Goal: Information Seeking & Learning: Learn about a topic

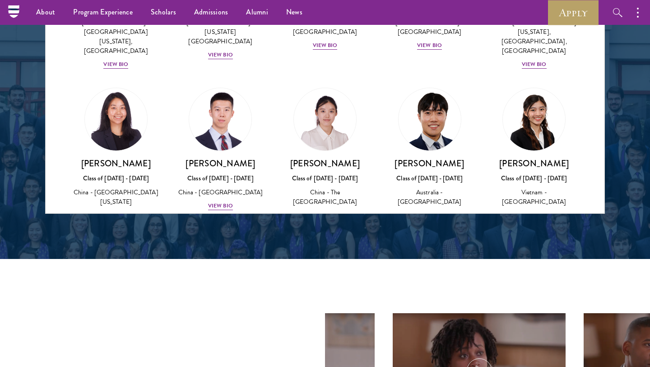
scroll to position [2483, 0]
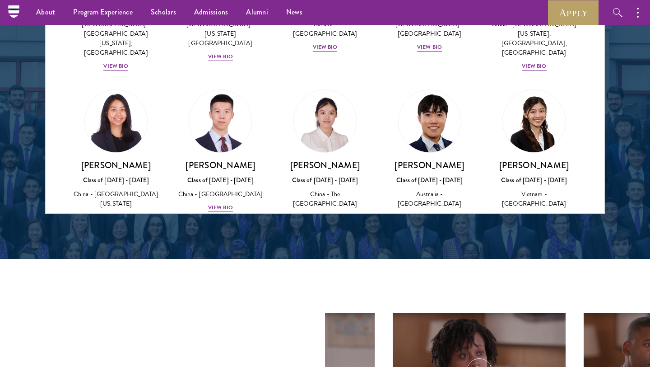
click at [438, 326] on div "Class of [DATE] - [DATE]" at bounding box center [430, 330] width 87 height 9
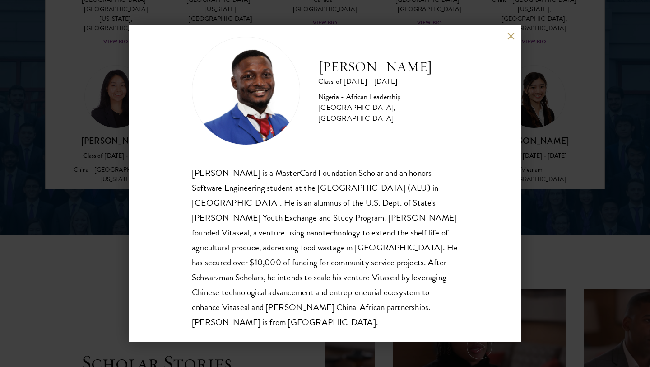
scroll to position [1281, 0]
click at [513, 36] on button at bounding box center [511, 36] width 8 height 8
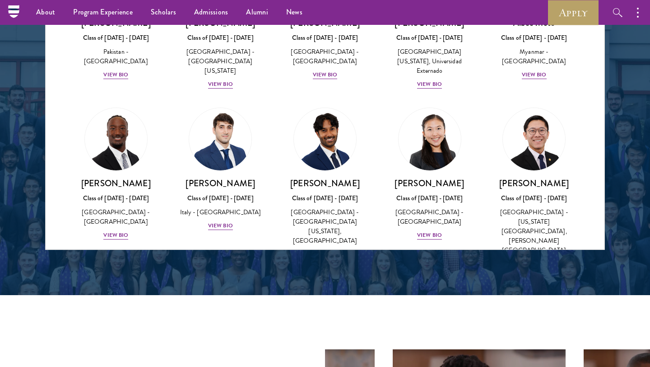
scroll to position [3162, 0]
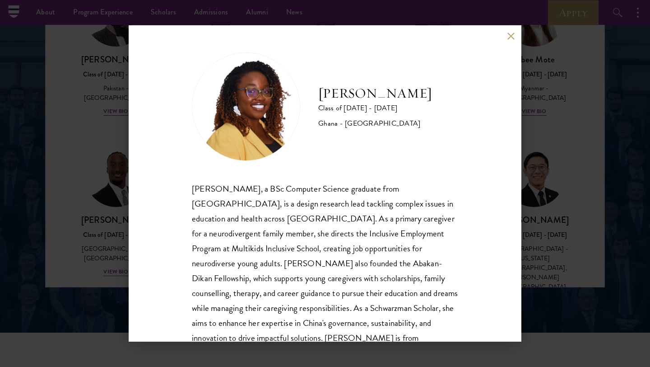
click at [510, 33] on button at bounding box center [511, 36] width 8 height 8
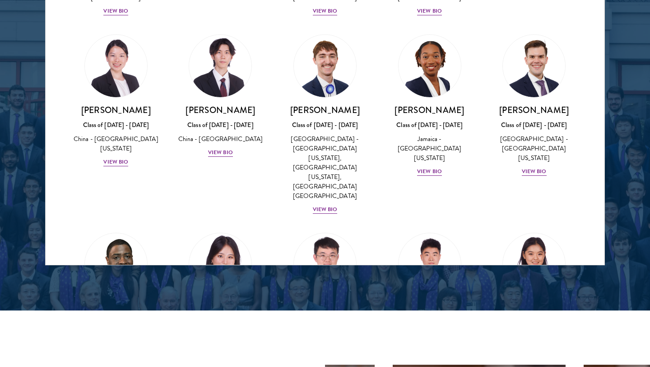
scroll to position [1206, 0]
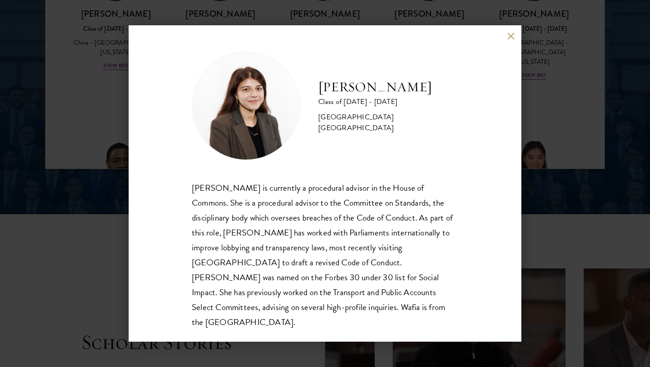
scroll to position [1300, 0]
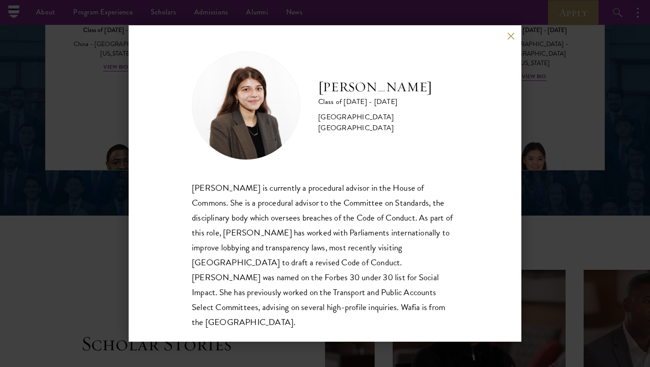
click at [513, 39] on button at bounding box center [511, 36] width 8 height 8
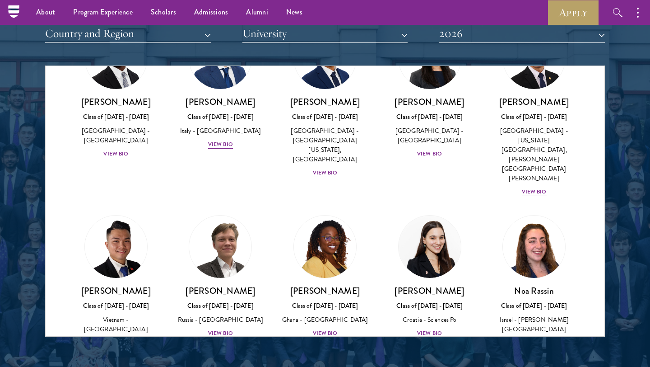
scroll to position [3308, 0]
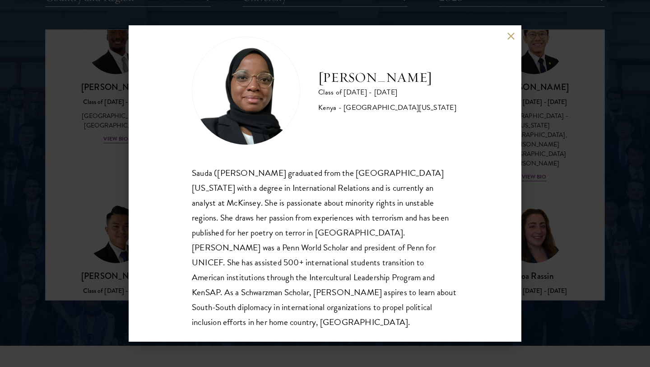
scroll to position [1171, 0]
click at [512, 31] on div "[PERSON_NAME] Class of [DATE] - [DATE] [GEOGRAPHIC_DATA] - [GEOGRAPHIC_DATA][US…" at bounding box center [325, 183] width 393 height 316
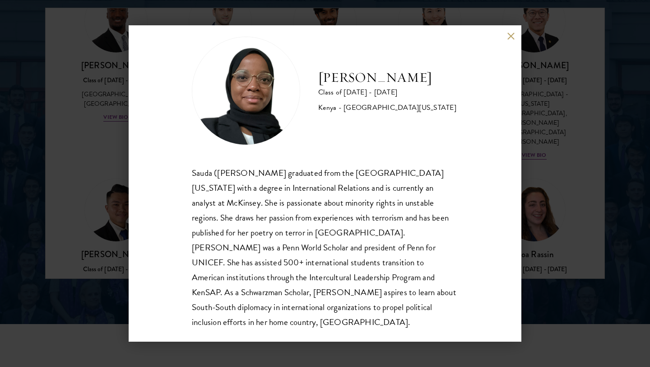
scroll to position [1191, 0]
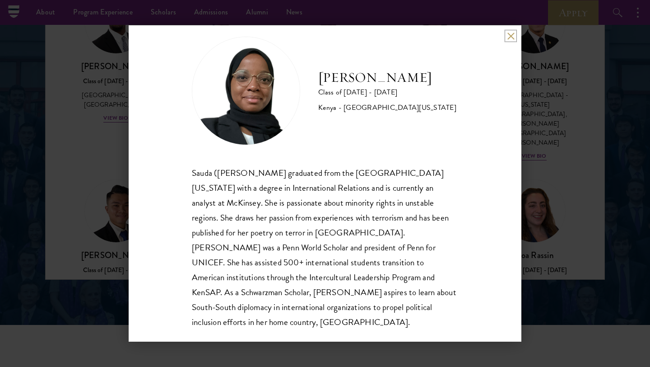
click at [513, 36] on button at bounding box center [511, 36] width 8 height 8
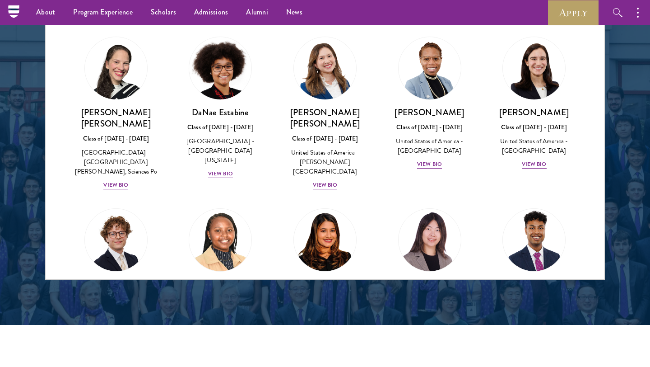
scroll to position [1222, 0]
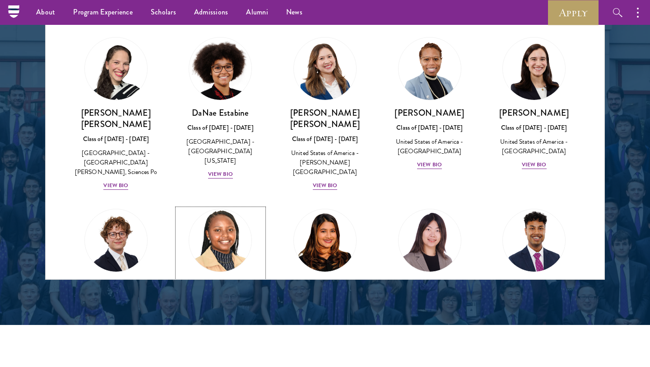
click at [220, 279] on h3 "[PERSON_NAME]" at bounding box center [221, 284] width 87 height 11
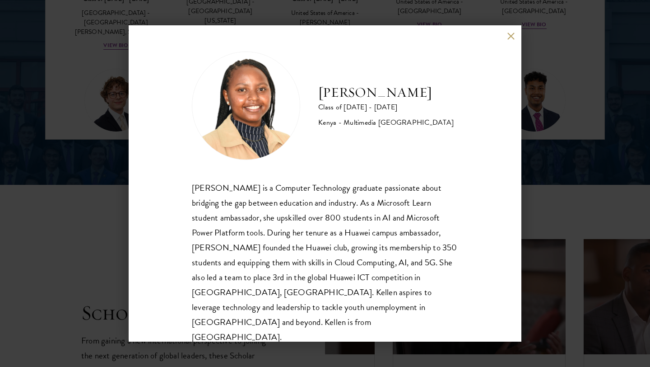
scroll to position [1330, 0]
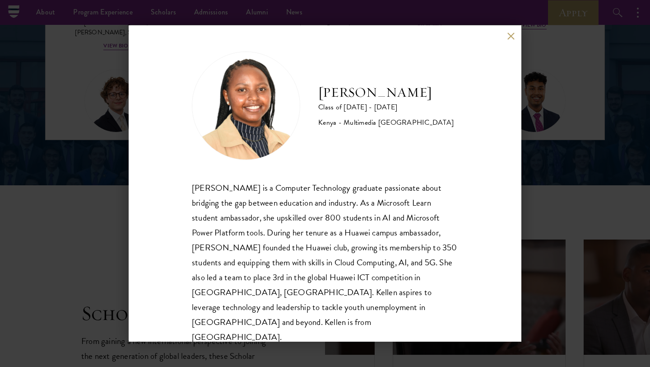
click at [512, 30] on div "[PERSON_NAME] Class of [DATE] - [DATE] [GEOGRAPHIC_DATA] - Multimedia [GEOGRAPH…" at bounding box center [325, 183] width 393 height 316
click at [511, 35] on button at bounding box center [511, 36] width 8 height 8
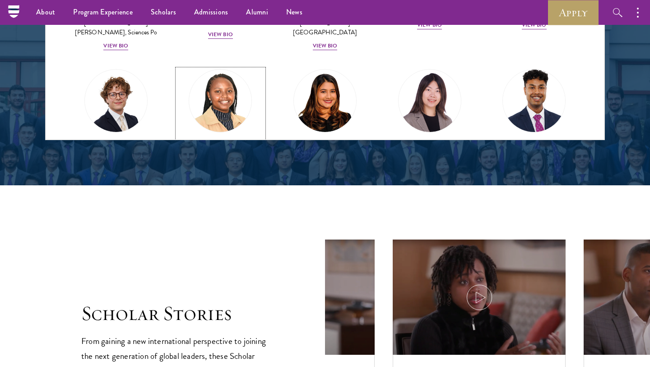
scroll to position [1291, 0]
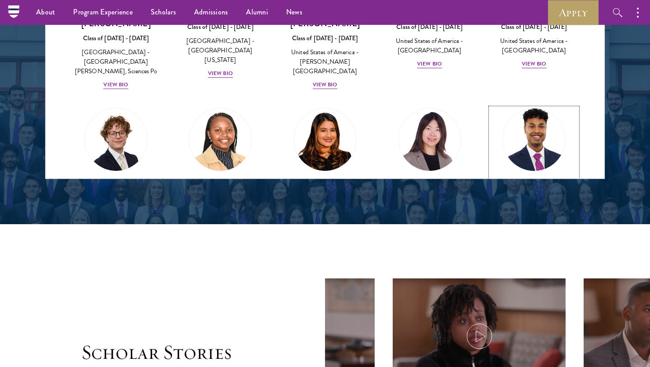
click at [522, 194] on div "Class of [DATE] - [DATE]" at bounding box center [534, 198] width 87 height 9
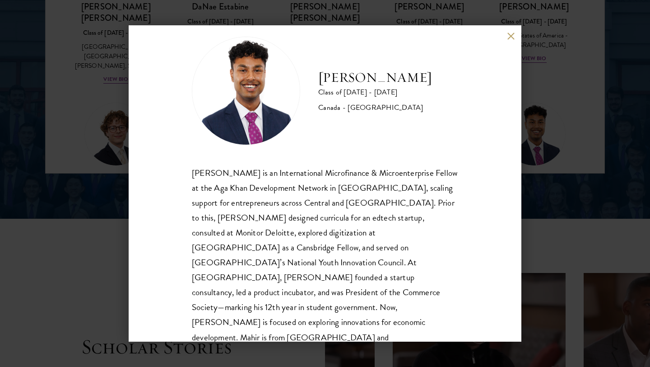
scroll to position [1296, 0]
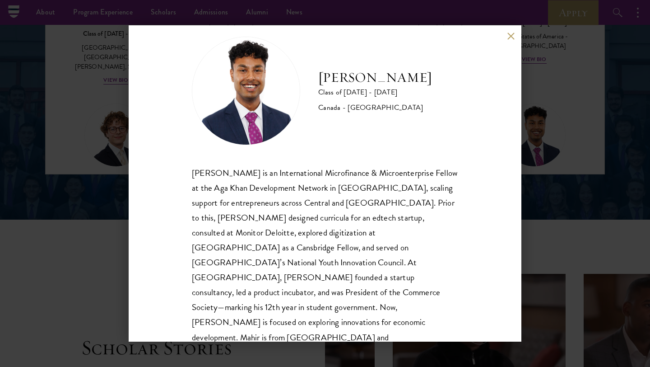
click at [511, 35] on button at bounding box center [511, 36] width 8 height 8
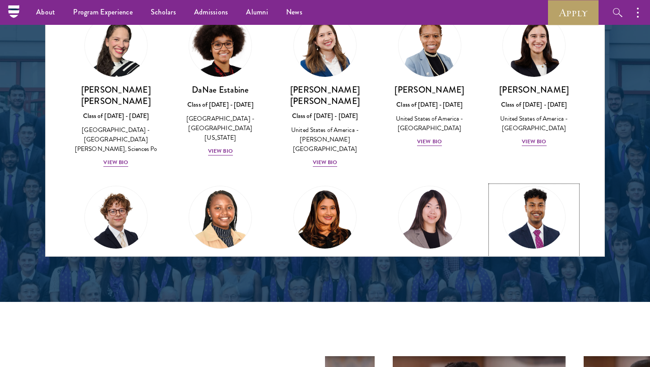
scroll to position [1165, 0]
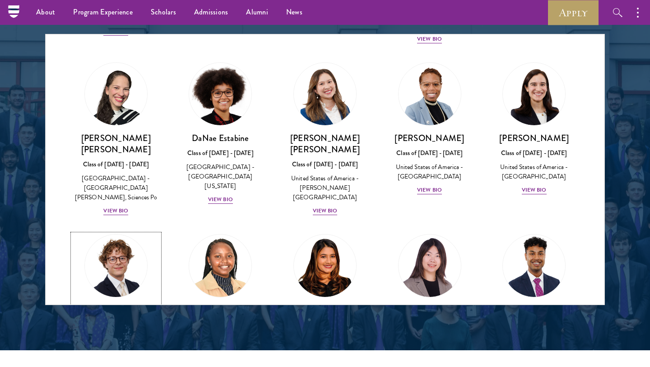
click at [123, 357] on div "View Bio" at bounding box center [115, 361] width 25 height 9
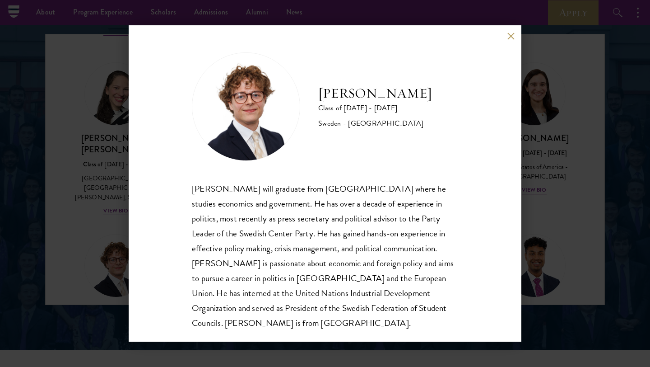
scroll to position [1, 0]
click at [505, 33] on div "[PERSON_NAME] Class of [DATE] - [DATE] [GEOGRAPHIC_DATA] - [GEOGRAPHIC_DATA] [P…" at bounding box center [325, 183] width 393 height 316
click at [514, 34] on button at bounding box center [511, 36] width 8 height 8
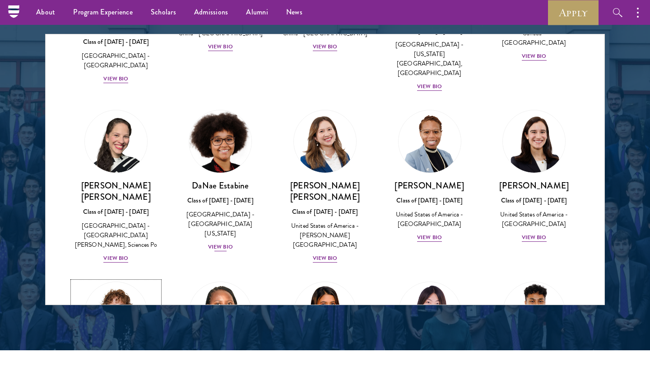
scroll to position [1171, 0]
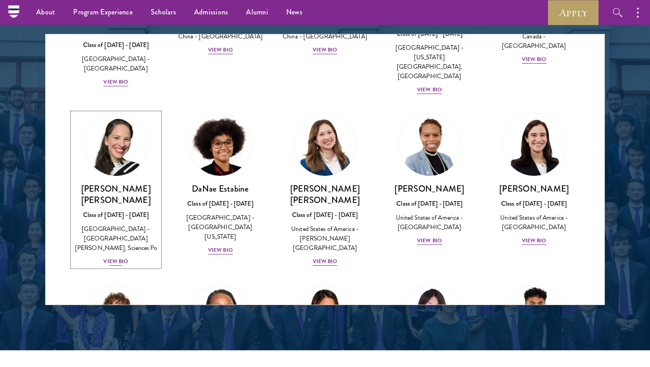
click at [132, 183] on h3 "[PERSON_NAME] [PERSON_NAME]" at bounding box center [116, 194] width 87 height 23
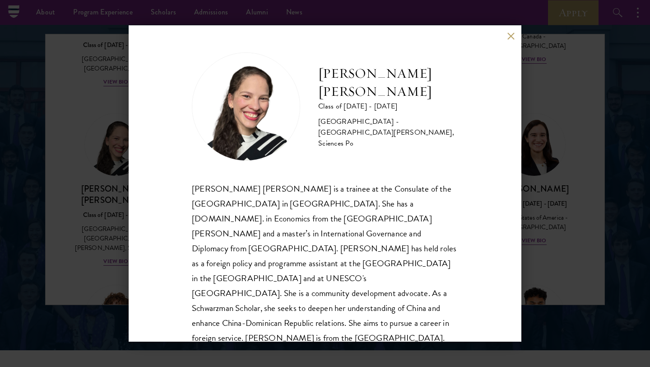
scroll to position [16, 0]
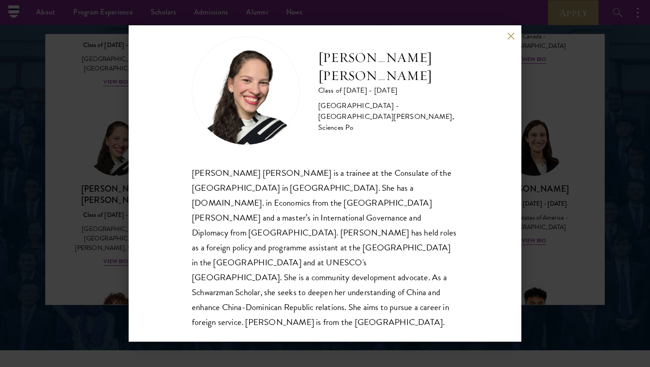
click at [510, 36] on button at bounding box center [511, 36] width 8 height 8
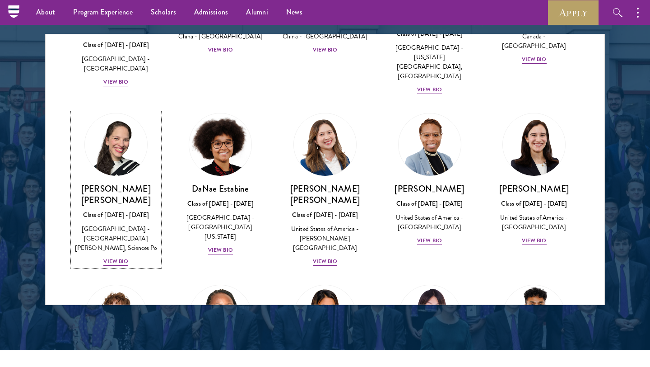
scroll to position [1153, 0]
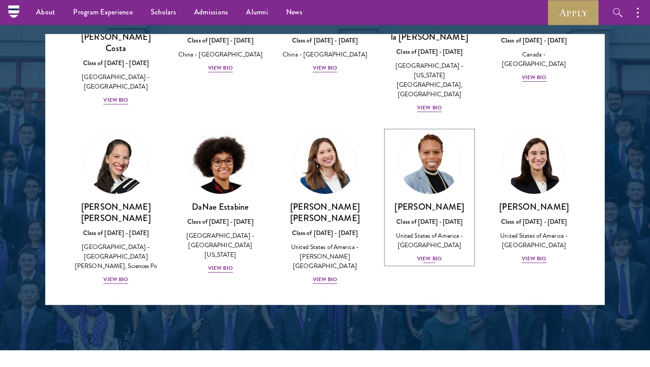
click at [422, 201] on div "[PERSON_NAME] Class of [DATE] - [DATE] [GEOGRAPHIC_DATA] - [GEOGRAPHIC_DATA] Vi…" at bounding box center [430, 232] width 87 height 63
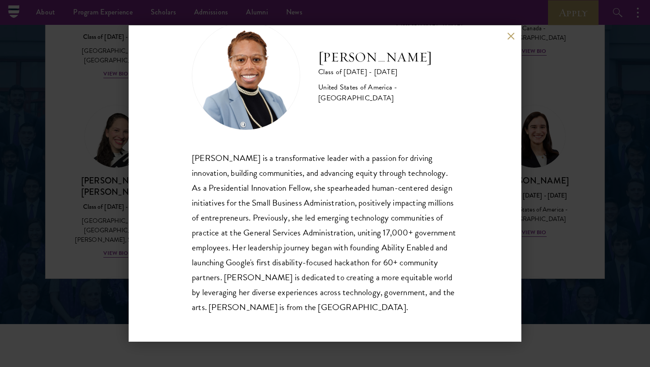
scroll to position [1187, 0]
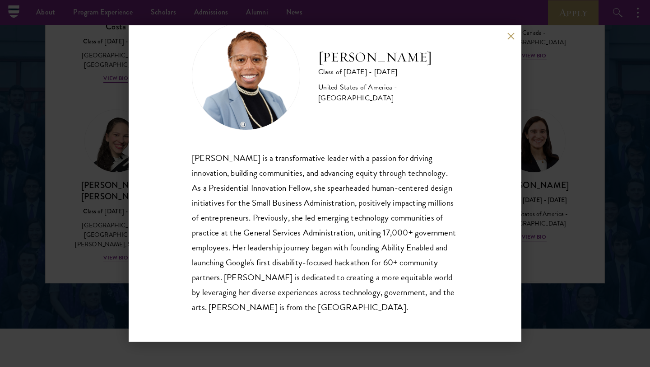
click at [516, 35] on div "[PERSON_NAME] Class of [DATE] - [DATE] [GEOGRAPHIC_DATA] - [GEOGRAPHIC_DATA] [P…" at bounding box center [325, 183] width 393 height 316
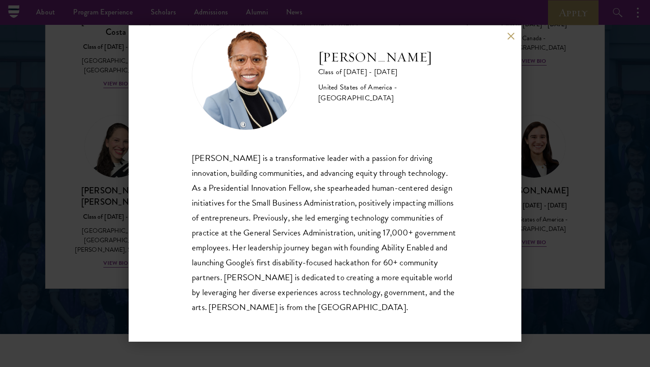
scroll to position [1181, 0]
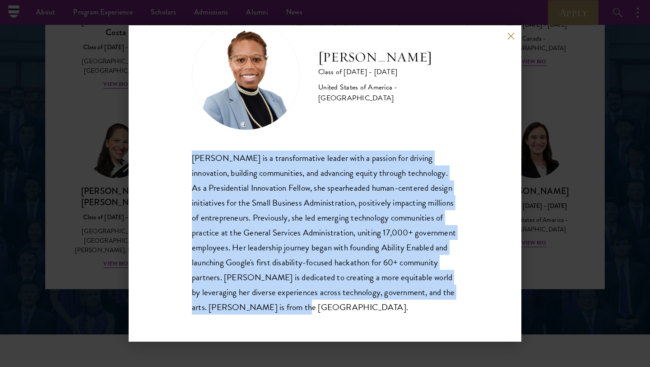
drag, startPoint x: 192, startPoint y: 157, endPoint x: 310, endPoint y: 306, distance: 190.7
click at [310, 306] on div "[PERSON_NAME] is a transformative leader with a passion for driving innovation,…" at bounding box center [325, 232] width 266 height 164
copy div "[PERSON_NAME] is a transformative leader with a passion for driving innovation,…"
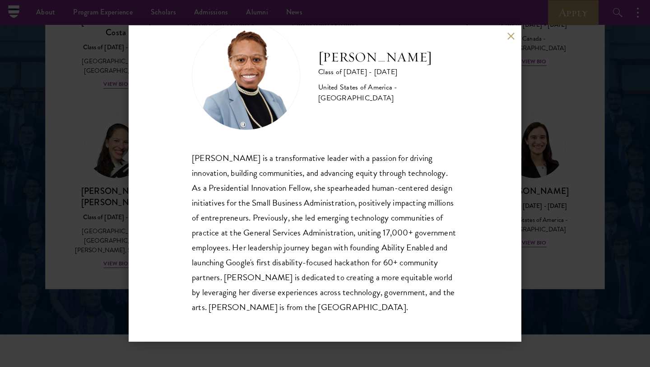
click at [507, 35] on div "[PERSON_NAME] Class of [DATE] - [DATE] [GEOGRAPHIC_DATA] - [GEOGRAPHIC_DATA] [P…" at bounding box center [325, 183] width 393 height 316
click at [511, 34] on button at bounding box center [511, 36] width 8 height 8
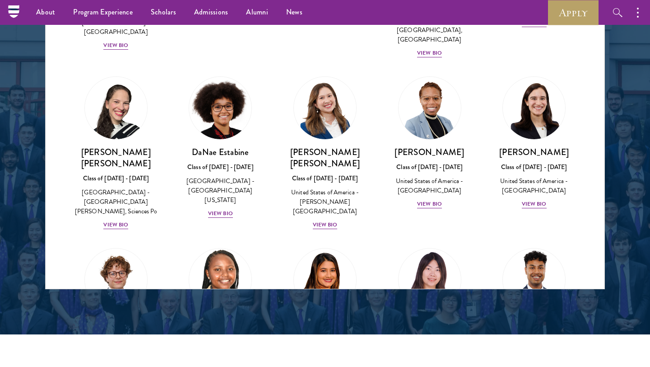
scroll to position [1193, 0]
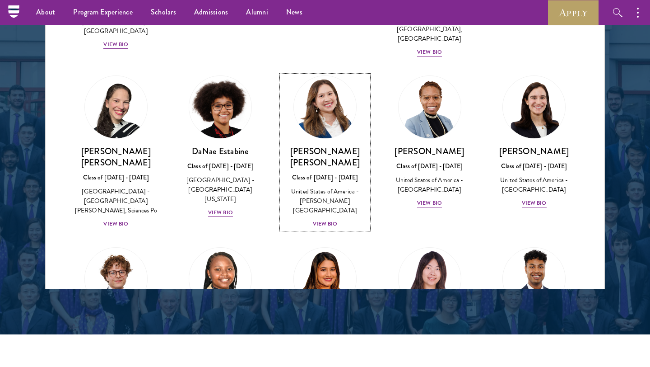
click at [340, 187] on div "United States of America - [PERSON_NAME][GEOGRAPHIC_DATA]" at bounding box center [325, 201] width 87 height 28
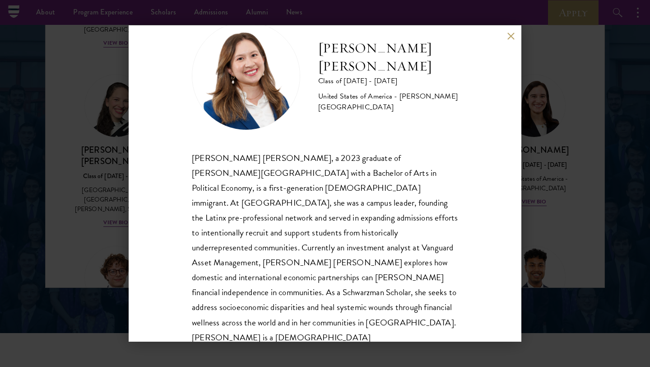
scroll to position [1182, 0]
click at [512, 34] on button at bounding box center [511, 36] width 8 height 8
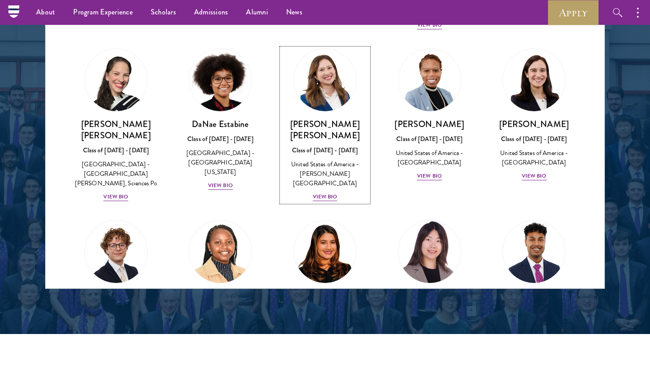
scroll to position [1220, 0]
click at [430, 320] on div "China - [GEOGRAPHIC_DATA], [US_STATE][GEOGRAPHIC_DATA]" at bounding box center [430, 334] width 87 height 28
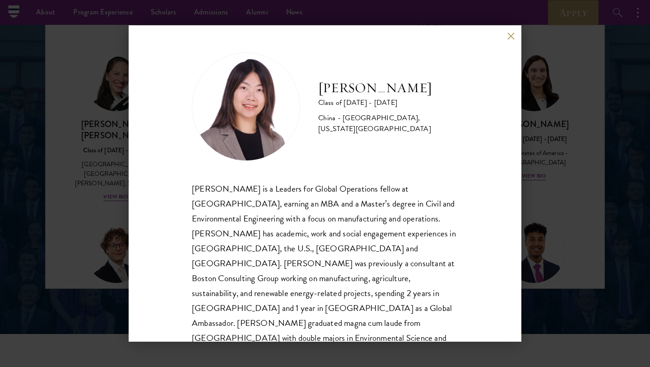
scroll to position [16, 0]
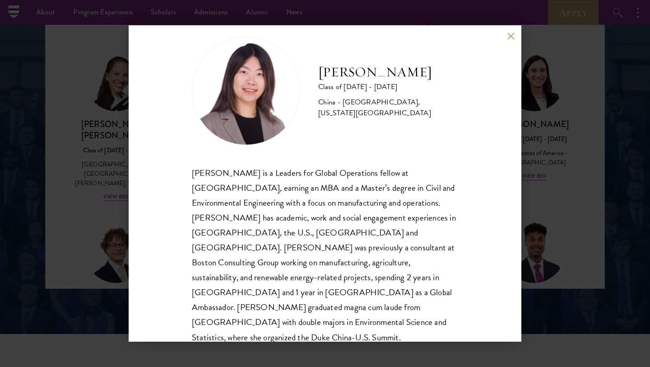
click at [512, 35] on button at bounding box center [511, 36] width 8 height 8
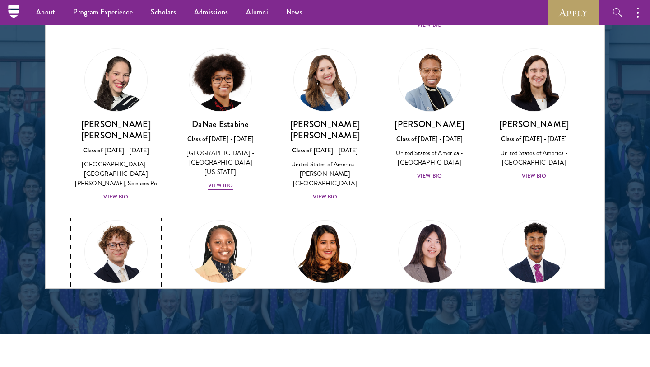
click at [121, 306] on div "Class of [DATE] - [DATE]" at bounding box center [116, 310] width 87 height 9
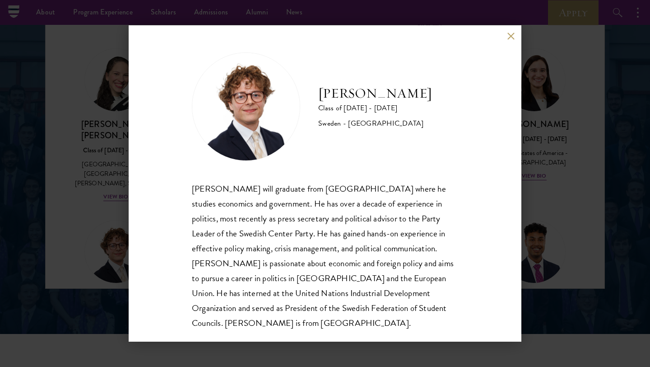
scroll to position [1, 0]
click at [507, 37] on button at bounding box center [511, 36] width 8 height 8
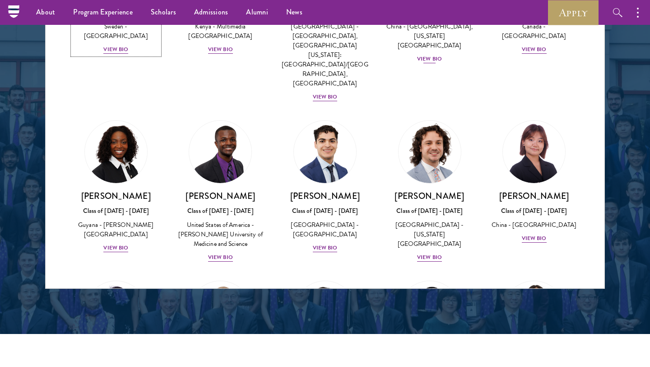
scroll to position [1575, 0]
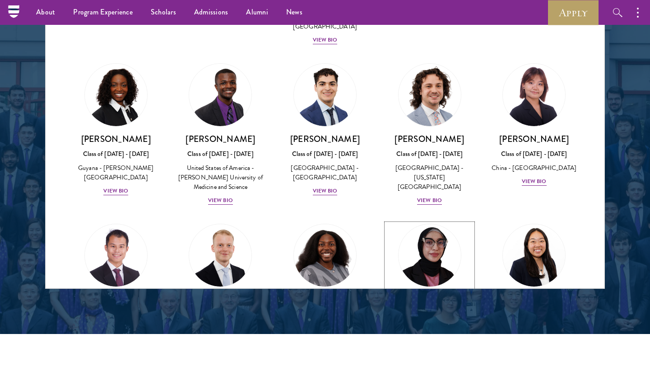
click at [439, 294] on div "Bree Javed Class of [DATE] - [DATE] [GEOGRAPHIC_DATA] - [GEOGRAPHIC_DATA] View …" at bounding box center [430, 325] width 87 height 63
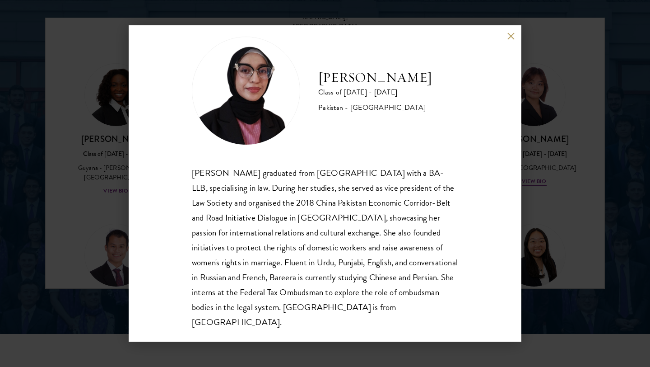
scroll to position [1182, 0]
click at [509, 36] on button at bounding box center [511, 36] width 8 height 8
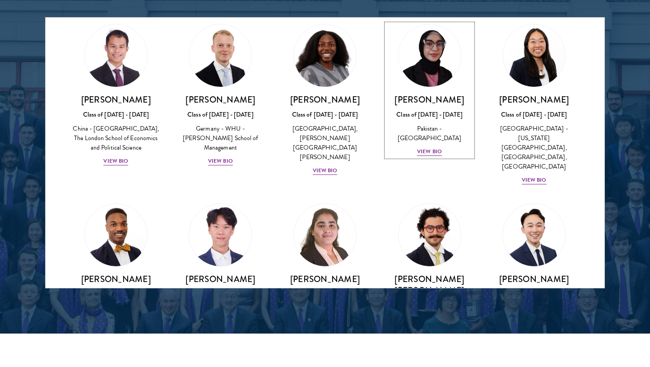
scroll to position [1813, 0]
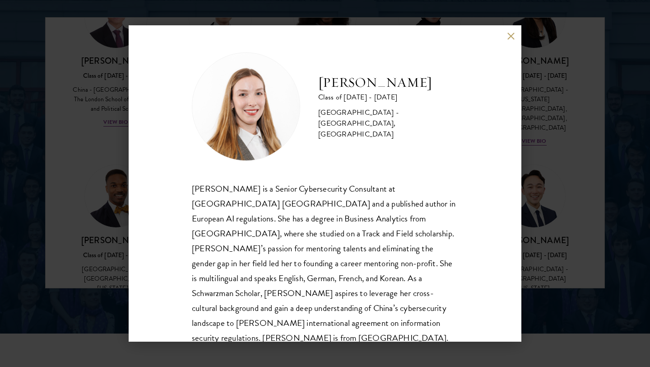
scroll to position [16, 0]
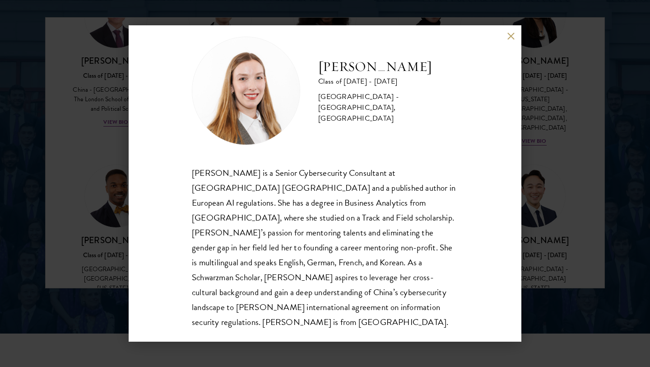
click at [510, 30] on div "[PERSON_NAME] Class of [DATE] - [DATE] [GEOGRAPHIC_DATA] - [GEOGRAPHIC_DATA], […" at bounding box center [325, 183] width 393 height 316
click at [510, 36] on button at bounding box center [511, 36] width 8 height 8
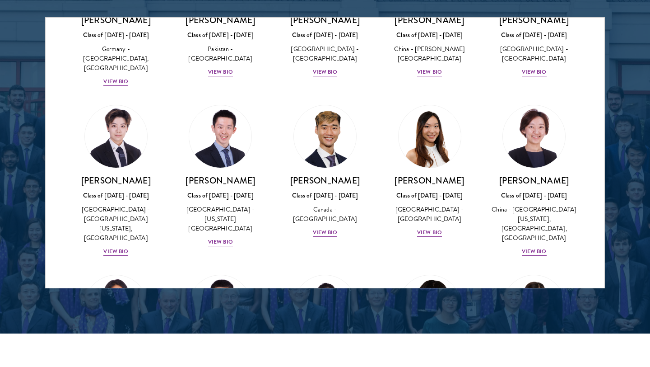
scroll to position [2520, 0]
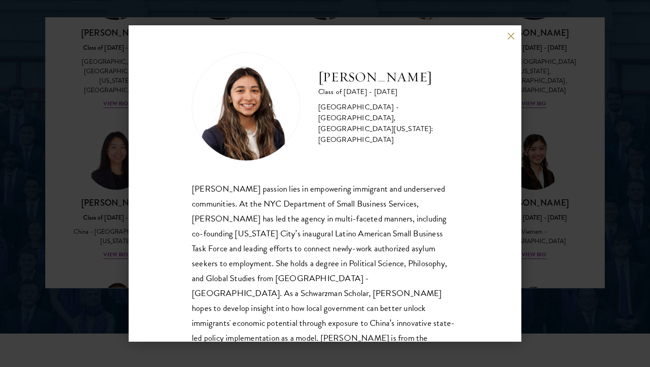
scroll to position [16, 0]
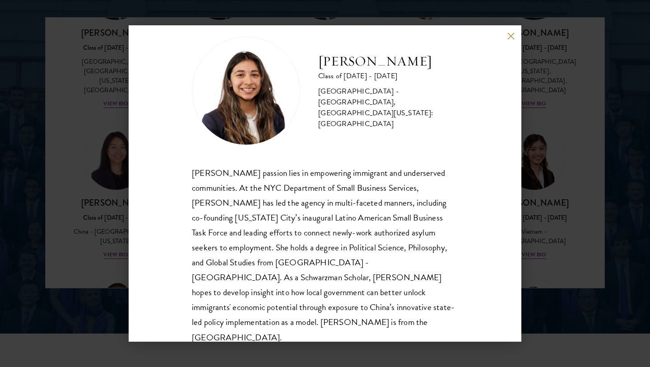
click at [509, 35] on button at bounding box center [511, 36] width 8 height 8
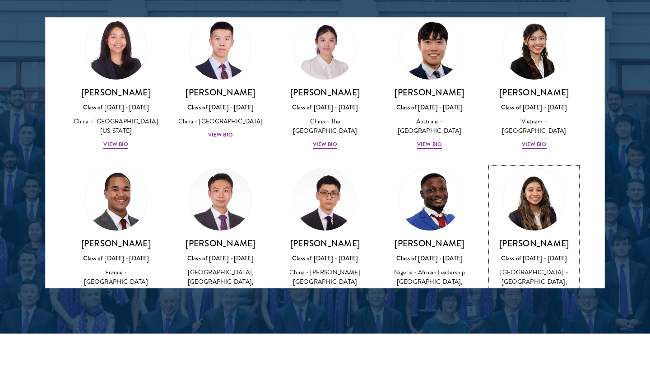
scroll to position [3061, 0]
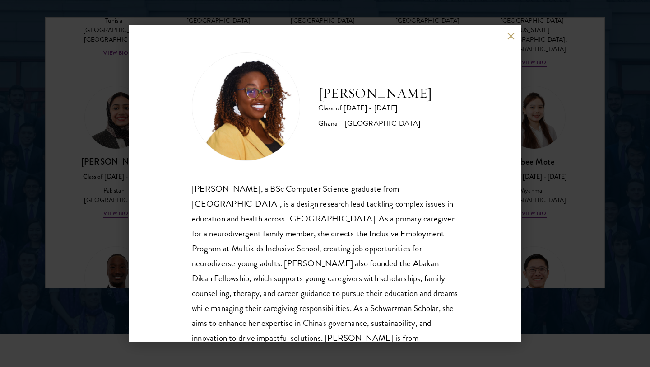
scroll to position [31, 0]
